Goal: Ask a question

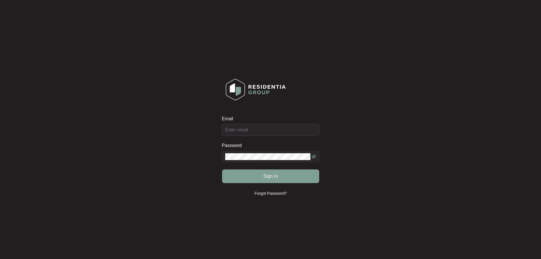
type input "[EMAIL_ADDRESS][DOMAIN_NAME]"
click at [299, 175] on button "Sign in" at bounding box center [270, 176] width 97 height 14
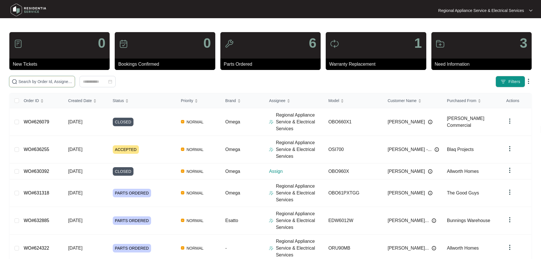
click at [72, 84] on input "text" at bounding box center [45, 81] width 54 height 6
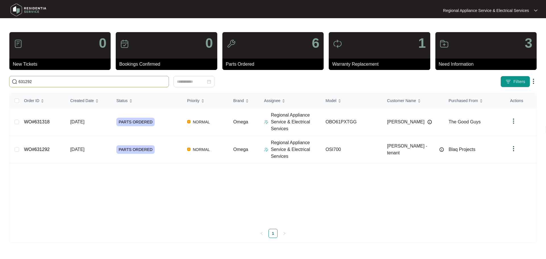
type input "631292"
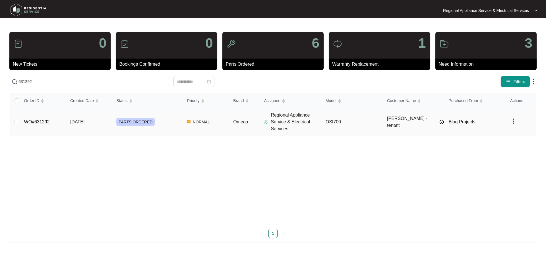
click at [103, 117] on td "[DATE]" at bounding box center [89, 122] width 46 height 28
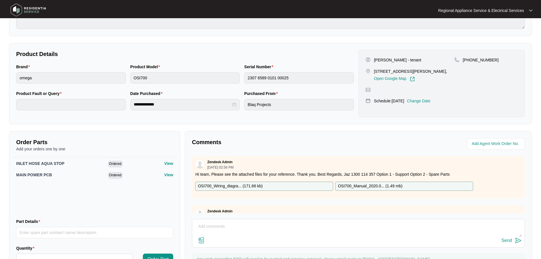
scroll to position [114, 0]
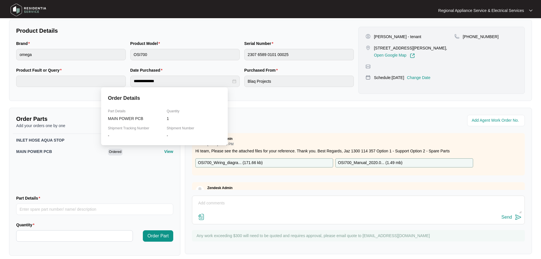
click at [164, 150] on p "View" at bounding box center [168, 152] width 9 height 6
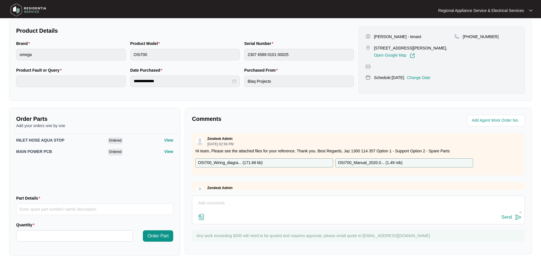
click at [123, 175] on div "INLET HOSE AQUA STOP Ordered View MAIN POWER PCB Ordered View" at bounding box center [95, 162] width 164 height 57
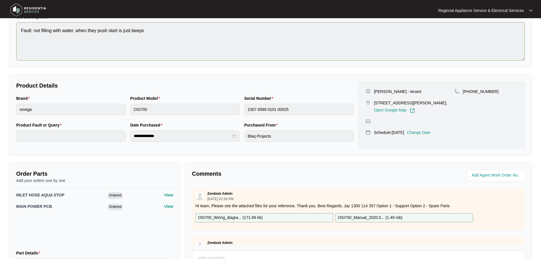
scroll to position [0, 0]
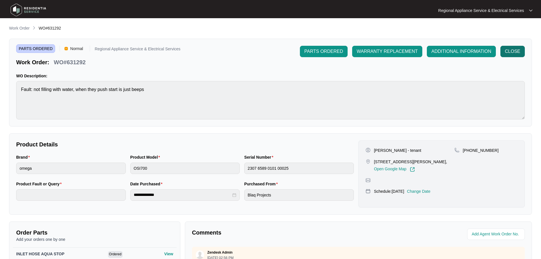
click at [517, 49] on span "CLOSE" at bounding box center [512, 51] width 15 height 7
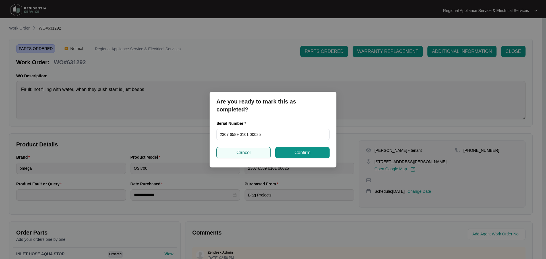
click at [237, 155] on span "Cancel" at bounding box center [243, 152] width 14 height 7
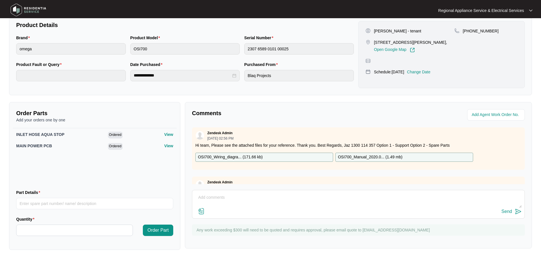
click at [247, 196] on textarea at bounding box center [358, 200] width 327 height 15
type textarea "E"
type textarea "C"
click at [36, 146] on span "MAIN POWER PCB" at bounding box center [34, 146] width 36 height 5
click at [272, 199] on textarea "Could I please get and ETA for part" at bounding box center [358, 200] width 327 height 15
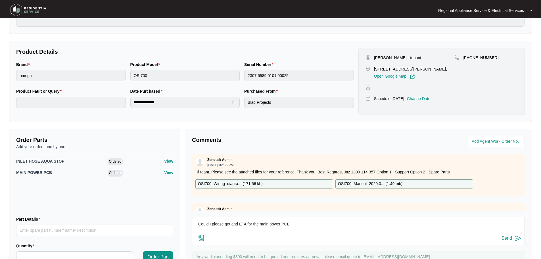
scroll to position [119, 0]
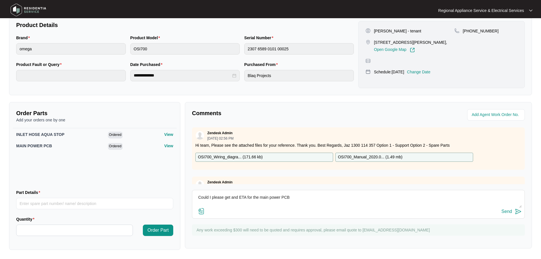
type textarea "Could I please get and ETA for the main power PCB"
click at [514, 211] on button "Send" at bounding box center [512, 212] width 20 height 8
